Goal: Task Accomplishment & Management: Manage account settings

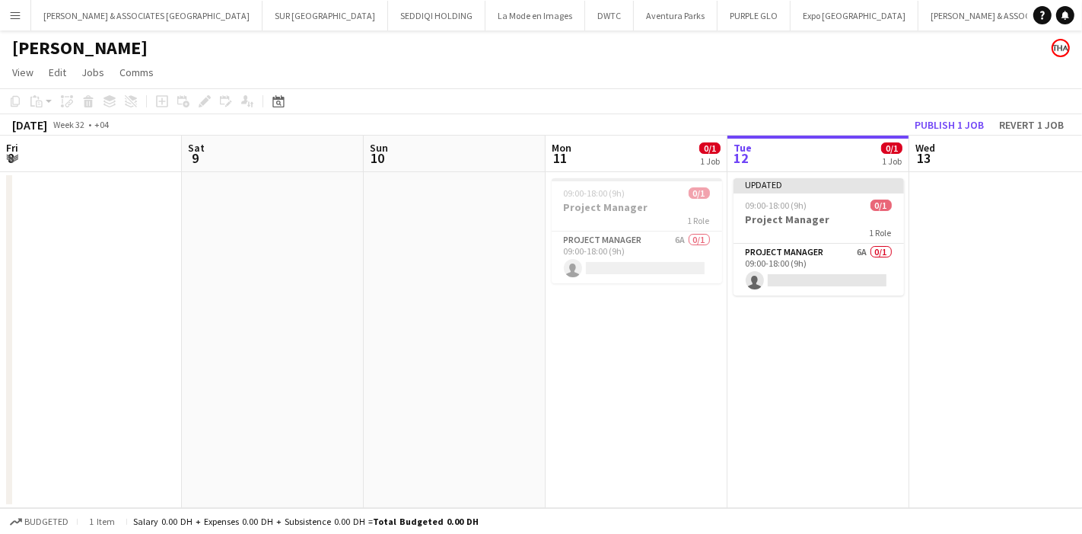
click at [305, 269] on app-calendar-viewport "Fri 8 Sat 9 Sun 10 Mon 11 0/1 1 Job Tue 12 0/1 1 Job Wed 13 Thu 14 Fri 15 Sat 1…" at bounding box center [541, 321] width 1082 height 372
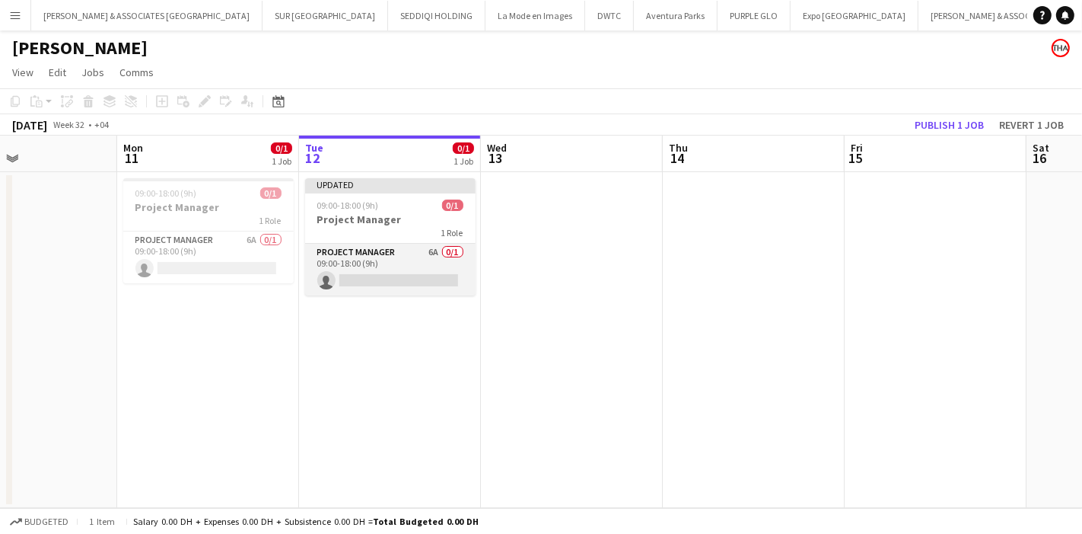
click at [426, 251] on app-card-role "Project Manager 6A 0/1 09:00-18:00 (9h) single-neutral-actions" at bounding box center [390, 270] width 171 height 52
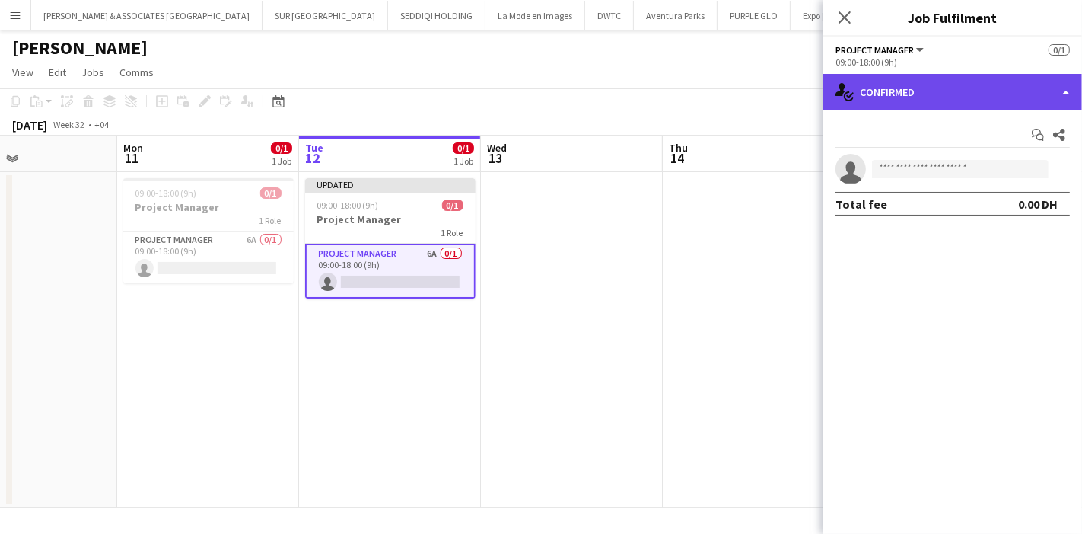
click at [1037, 99] on div "single-neutral-actions-check-2 Confirmed" at bounding box center [953, 92] width 259 height 37
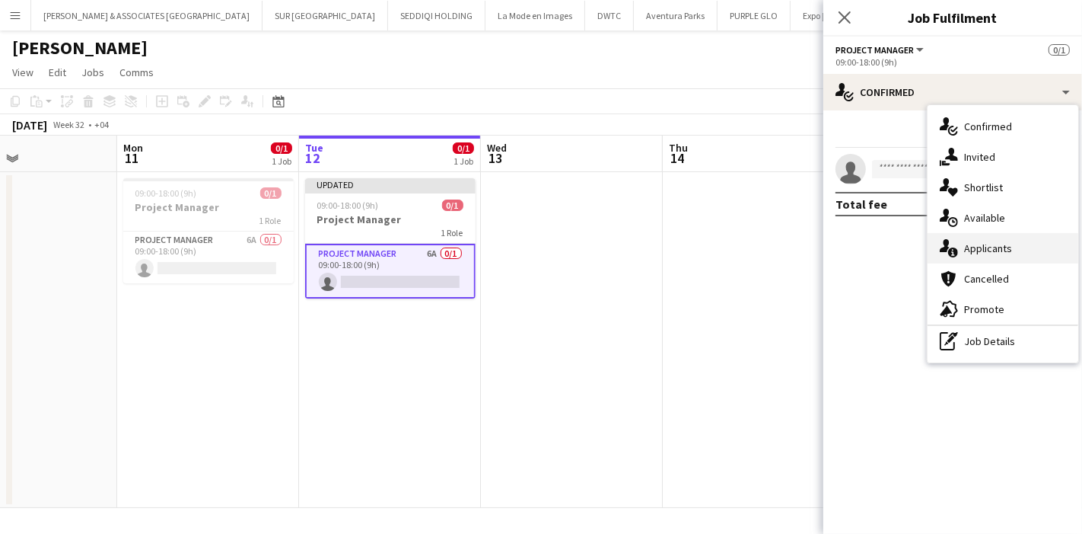
click at [998, 249] on div "single-neutral-actions-information Applicants" at bounding box center [1003, 248] width 151 height 30
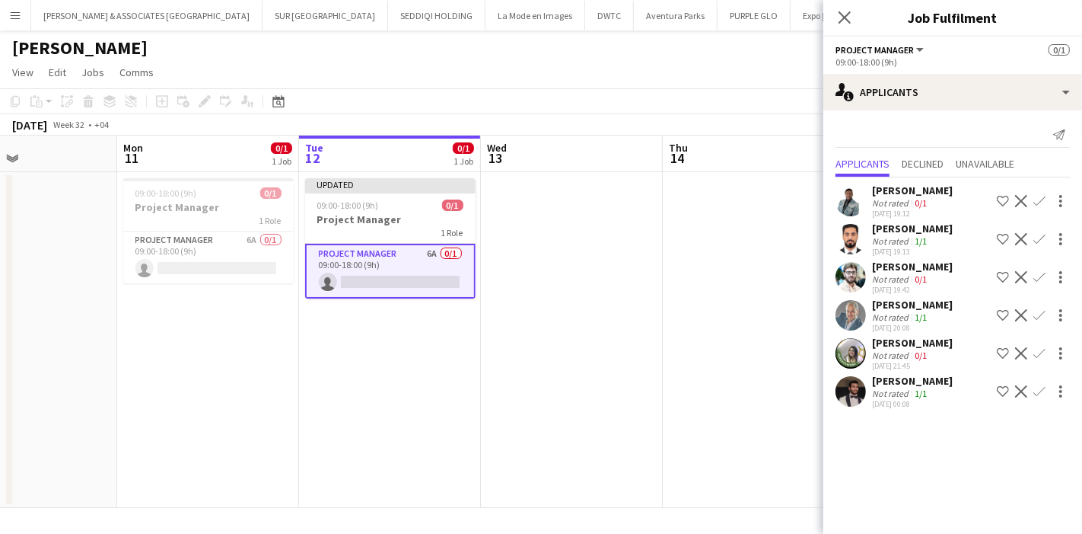
click at [853, 392] on app-user-avatar at bounding box center [851, 391] width 30 height 30
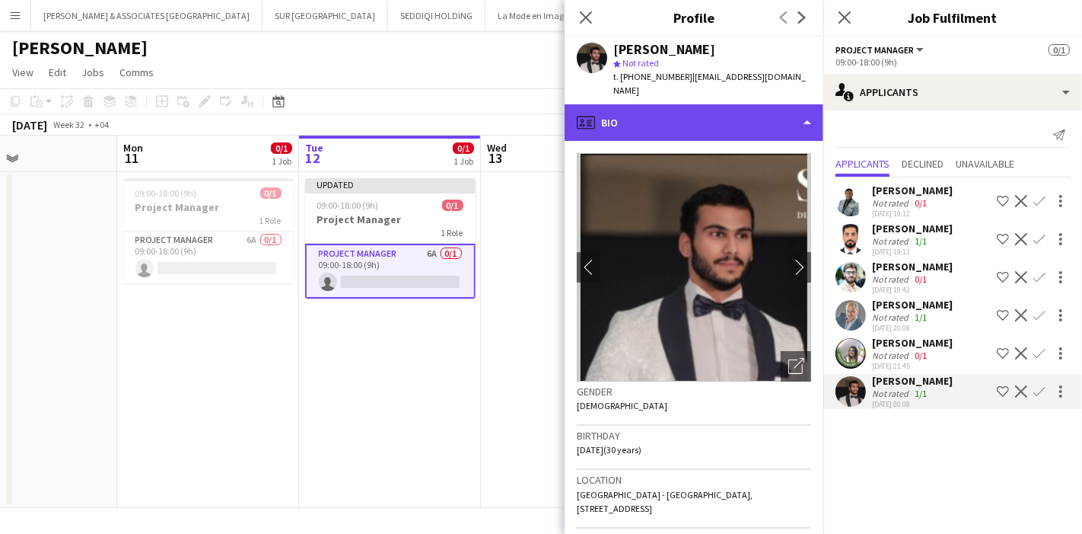
click at [709, 104] on div "profile Bio" at bounding box center [694, 122] width 259 height 37
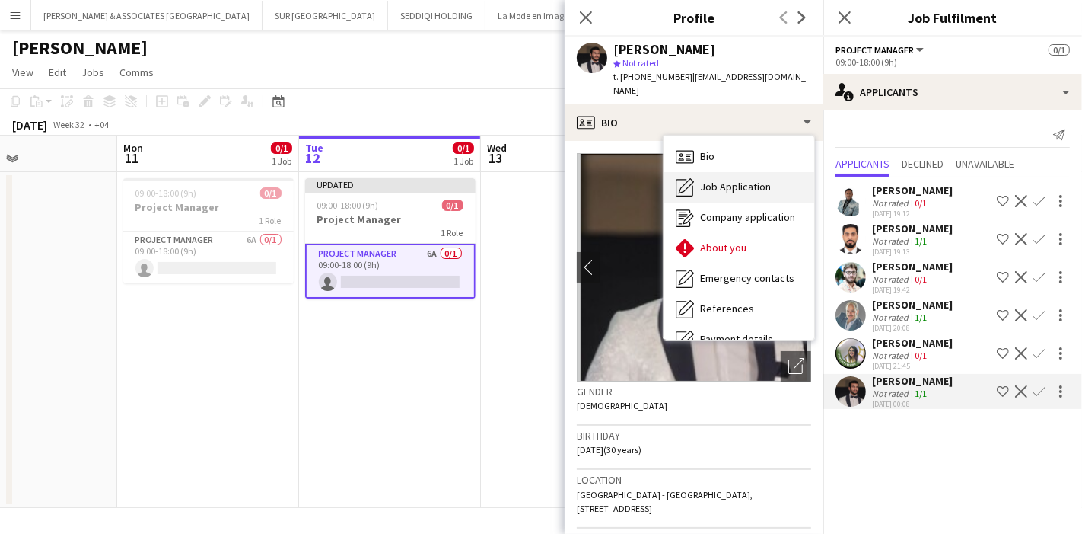
click at [777, 172] on div "Job Application Job Application" at bounding box center [739, 187] width 151 height 30
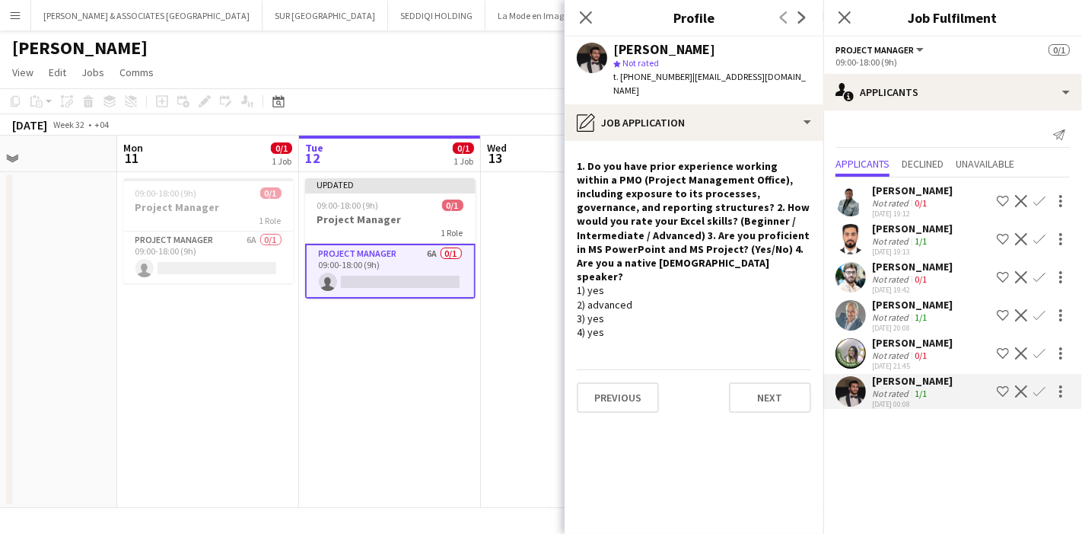
click at [853, 247] on app-user-avatar at bounding box center [851, 239] width 30 height 30
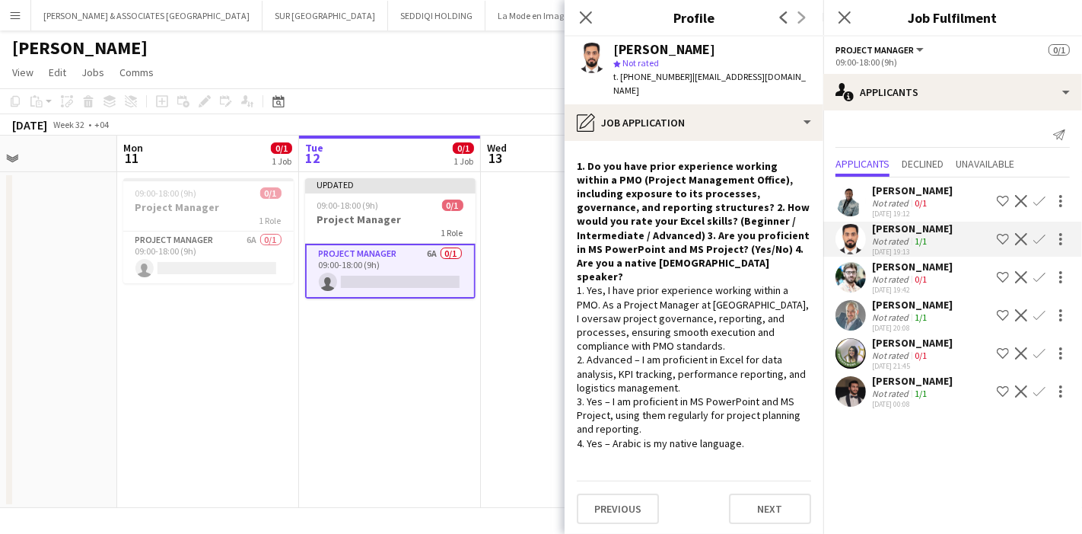
click at [850, 289] on app-user-avatar at bounding box center [851, 277] width 30 height 30
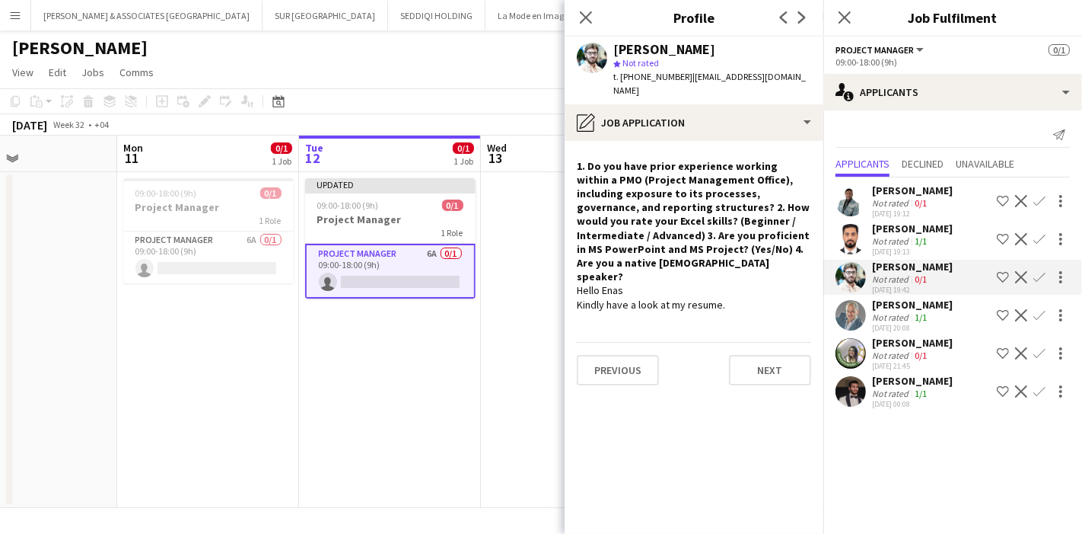
click at [838, 315] on app-user-avatar at bounding box center [851, 315] width 30 height 30
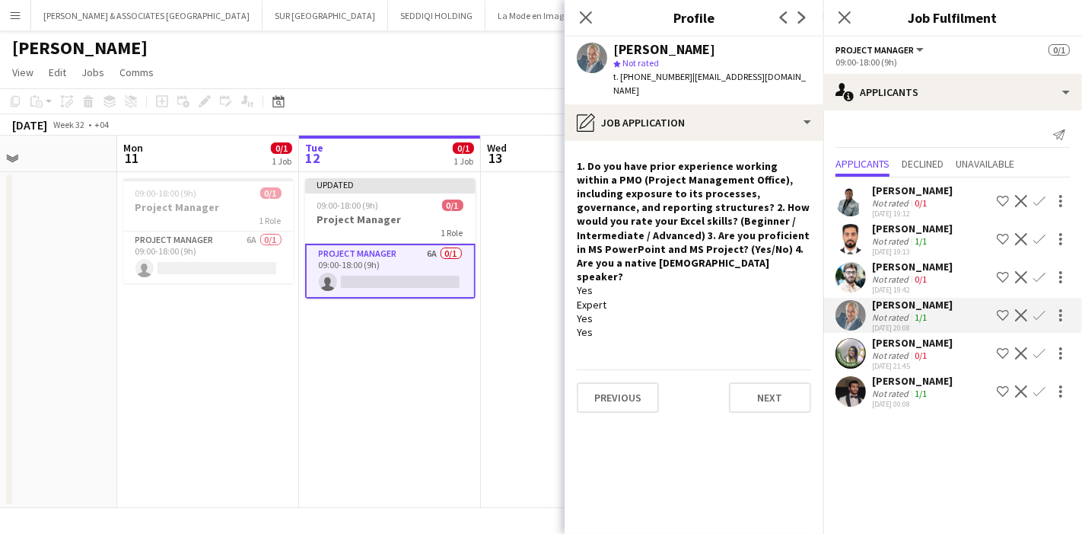
click at [846, 352] on app-user-avatar at bounding box center [851, 353] width 30 height 30
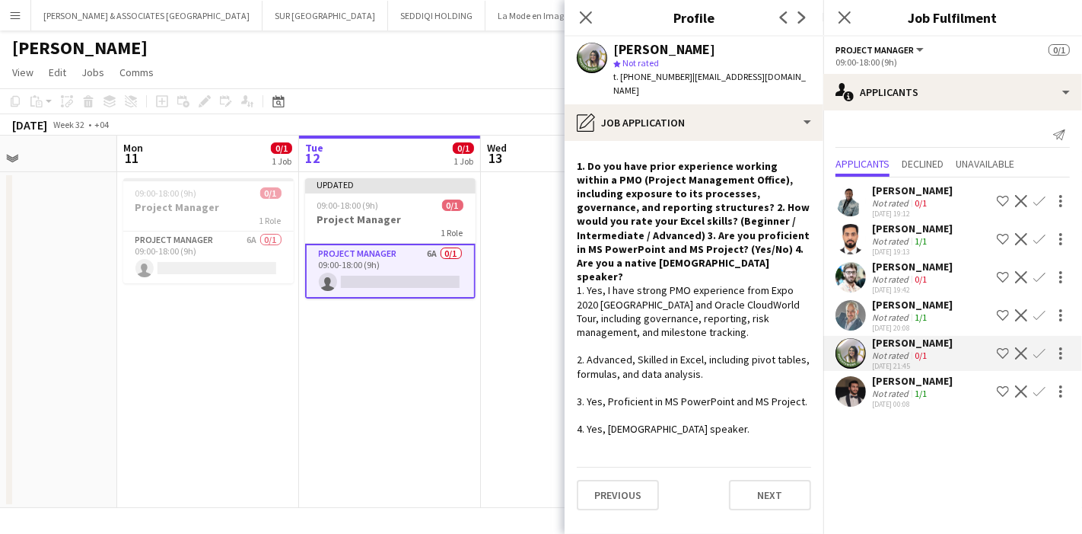
click at [844, 387] on app-user-avatar at bounding box center [851, 391] width 30 height 30
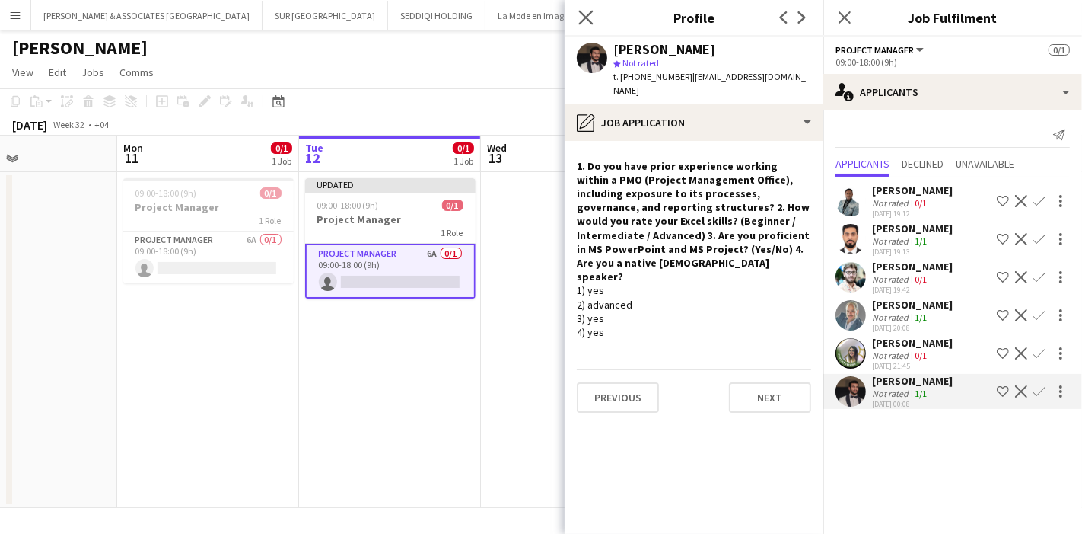
click at [579, 17] on icon "Close pop-in" at bounding box center [586, 17] width 14 height 14
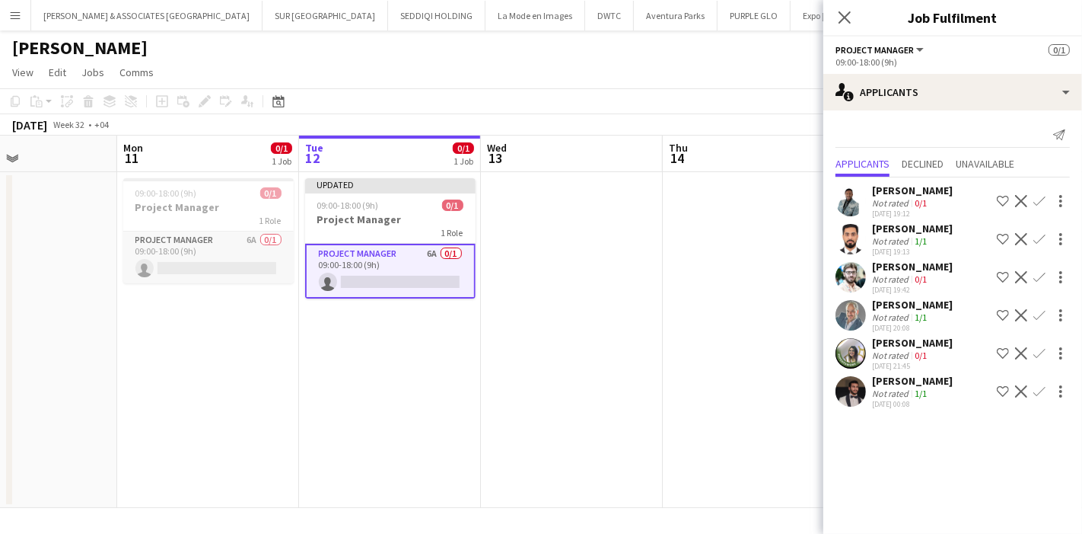
click at [220, 240] on app-card-role "Project Manager 6A 0/1 09:00-18:00 (9h) single-neutral-actions" at bounding box center [208, 257] width 171 height 52
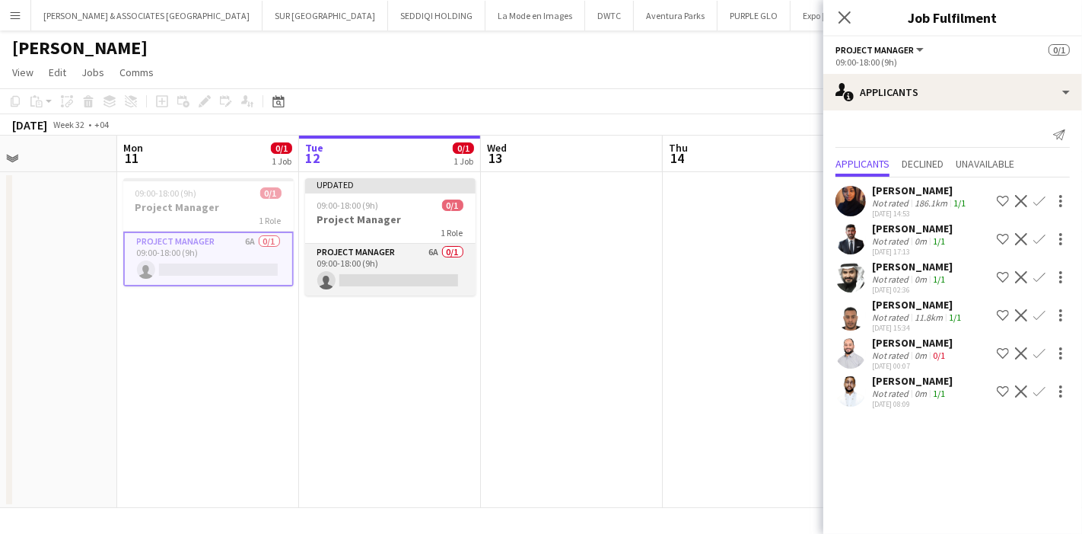
click at [419, 247] on app-card-role "Project Manager 6A 0/1 09:00-18:00 (9h) single-neutral-actions" at bounding box center [390, 270] width 171 height 52
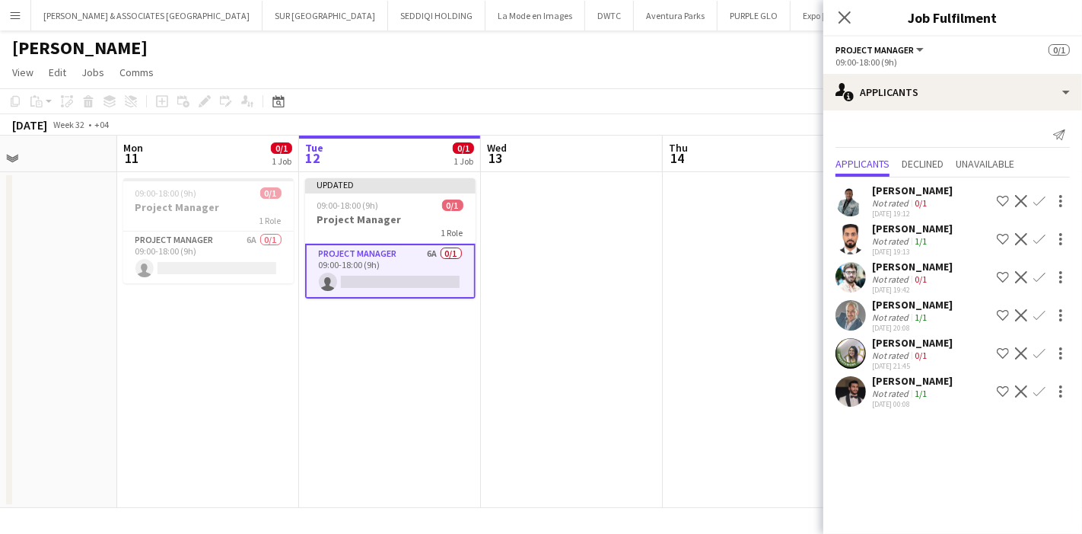
click at [723, 235] on app-date-cell at bounding box center [754, 340] width 182 height 336
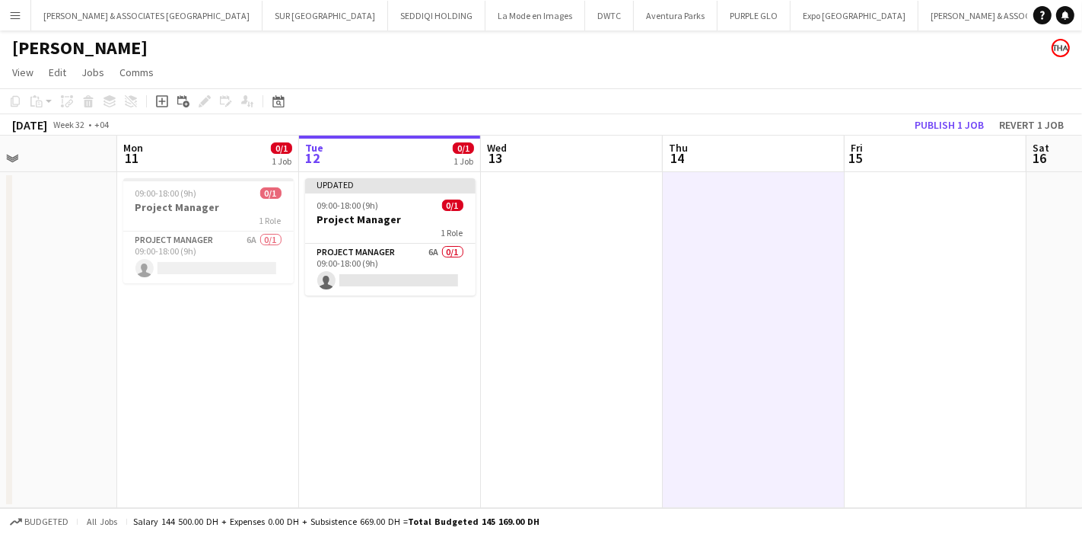
click at [395, 403] on app-date-cell "Updated 09:00-18:00 (9h) 0/1 Project Manager 1 Role Project Manager 6A 0/1 09:0…" at bounding box center [390, 340] width 182 height 336
